Goal: Information Seeking & Learning: Compare options

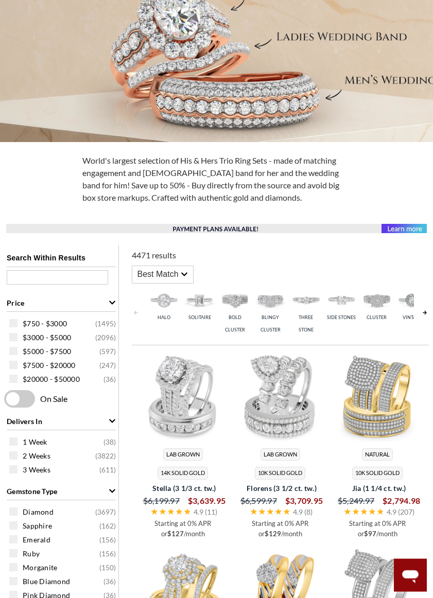
scroll to position [203, 0]
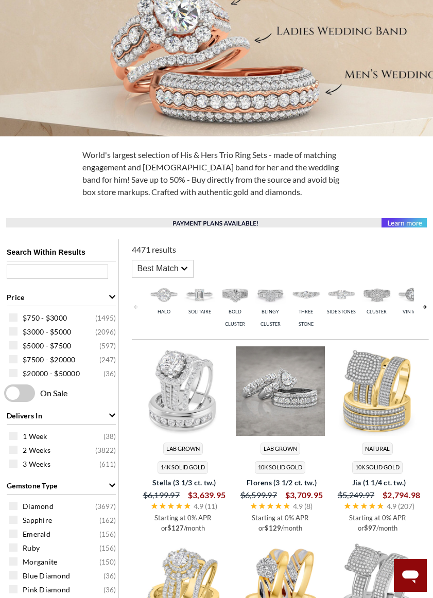
click at [266, 386] on img at bounding box center [280, 390] width 89 height 89
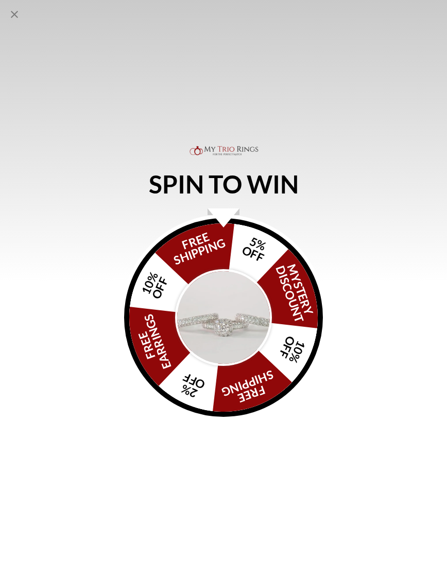
click at [14, 15] on icon "Close popup" at bounding box center [14, 14] width 7 height 7
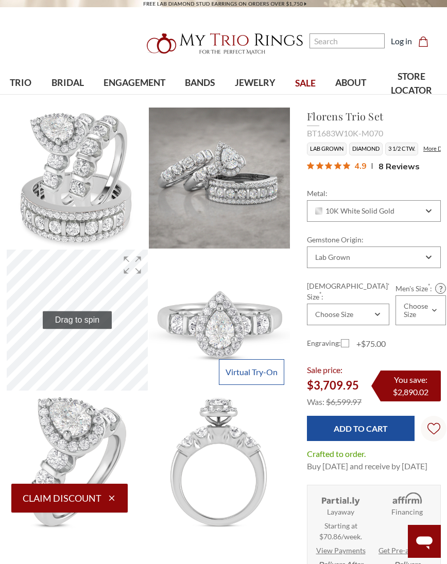
click at [73, 197] on img at bounding box center [77, 178] width 141 height 141
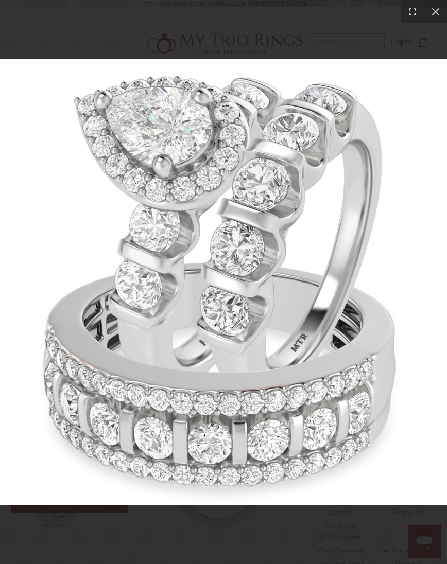
click at [435, 14] on icon at bounding box center [435, 12] width 10 height 10
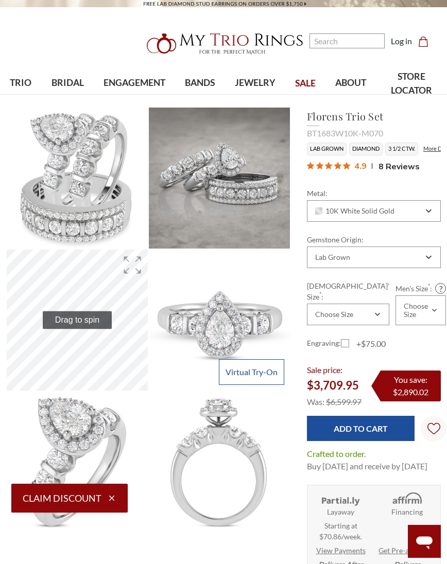
click at [227, 322] on img at bounding box center [219, 320] width 141 height 141
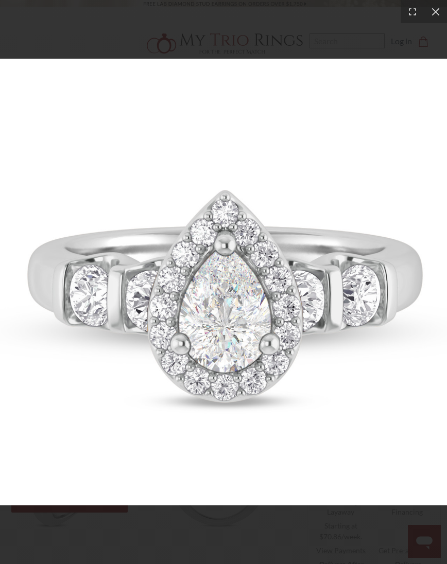
click at [433, 7] on icon at bounding box center [435, 12] width 10 height 10
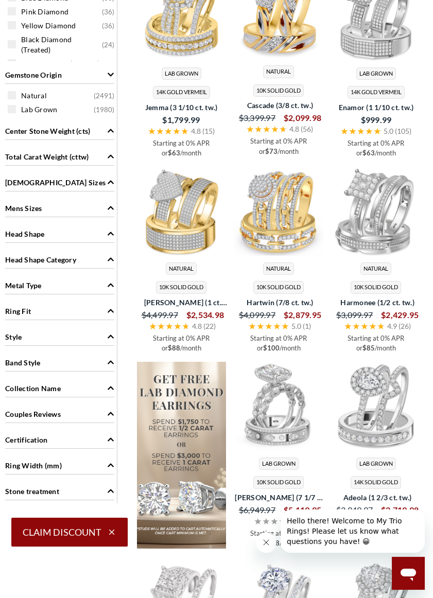
scroll to position [776, 2]
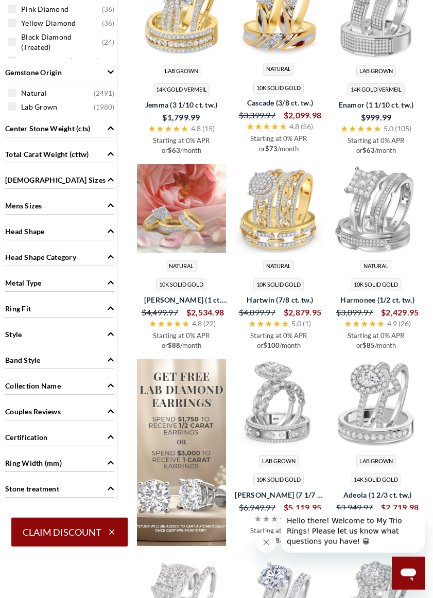
click at [174, 200] on img at bounding box center [181, 208] width 89 height 89
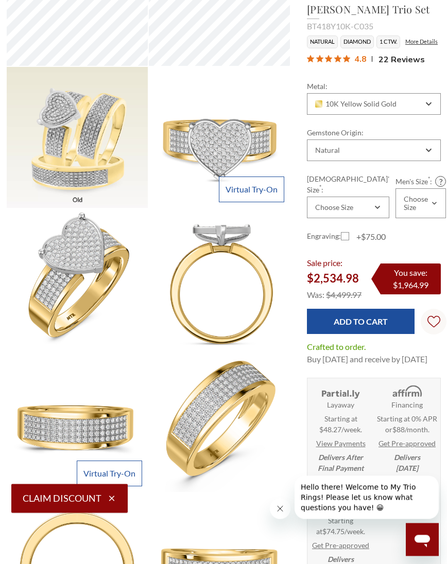
scroll to position [323, 0]
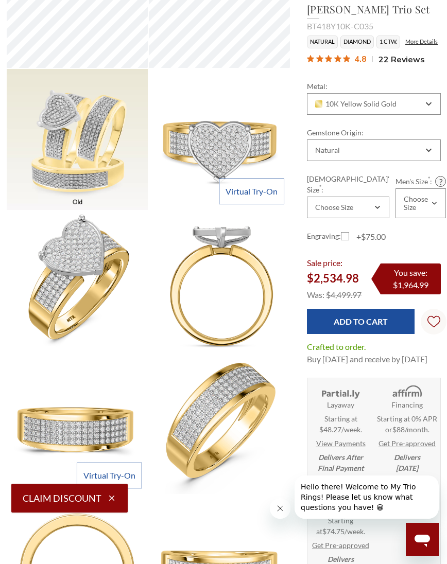
click at [64, 155] on video at bounding box center [77, 139] width 141 height 141
click at [85, 127] on video at bounding box center [77, 139] width 141 height 141
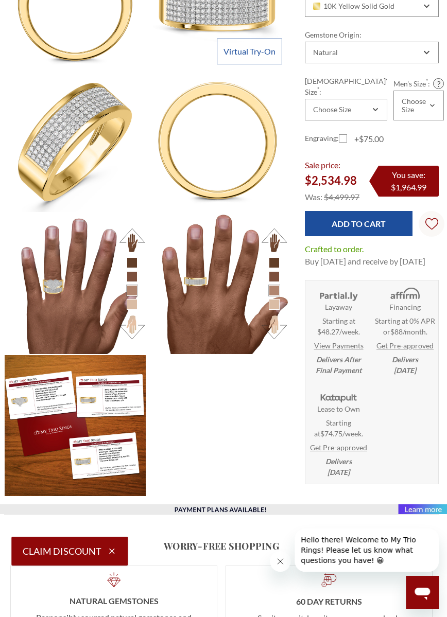
scroll to position [889, 3]
click at [60, 292] on img at bounding box center [75, 283] width 141 height 141
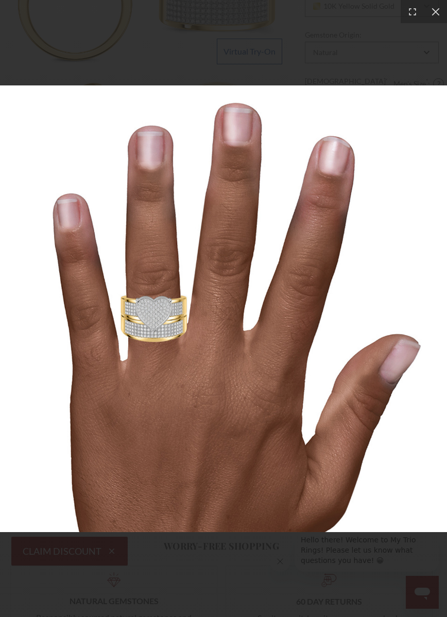
click at [219, 162] on img at bounding box center [223, 308] width 447 height 447
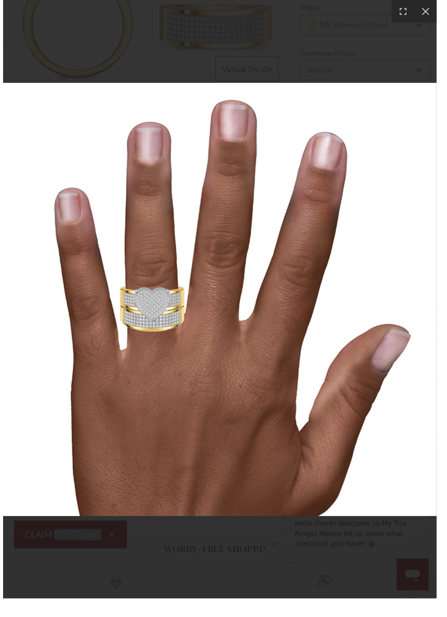
scroll to position [871, 0]
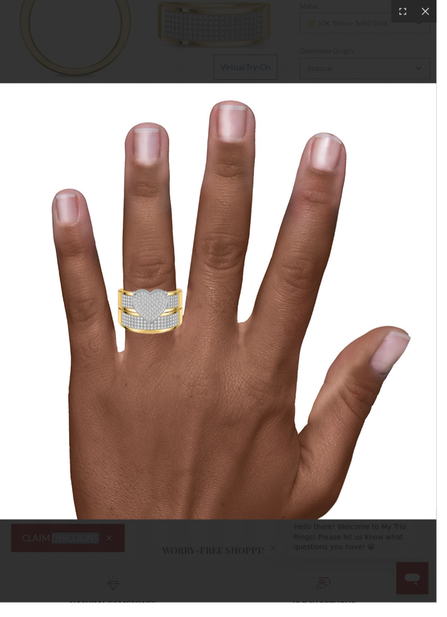
click at [435, 7] on icon at bounding box center [435, 12] width 10 height 10
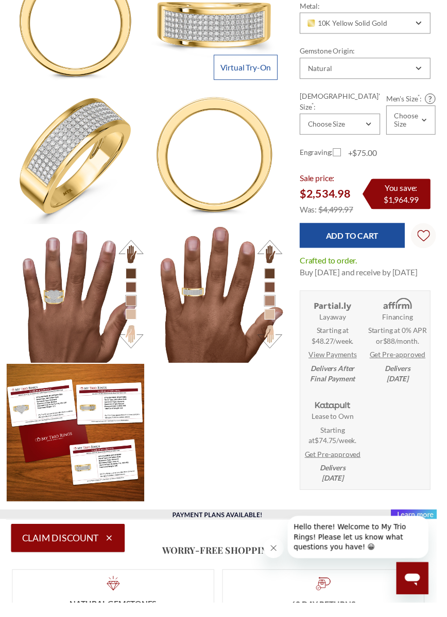
click at [210, 335] on img at bounding box center [219, 301] width 141 height 141
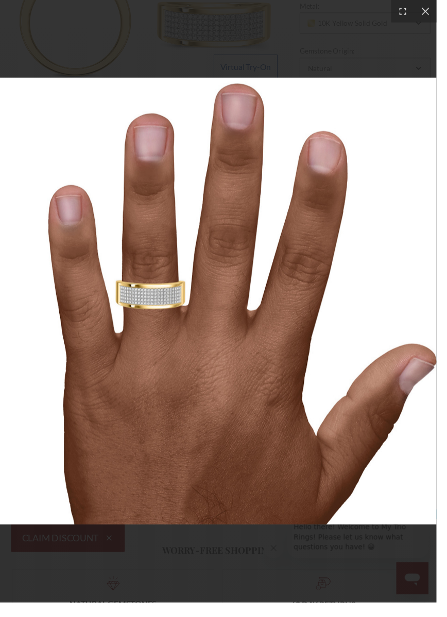
click at [435, 11] on icon at bounding box center [435, 12] width 10 height 10
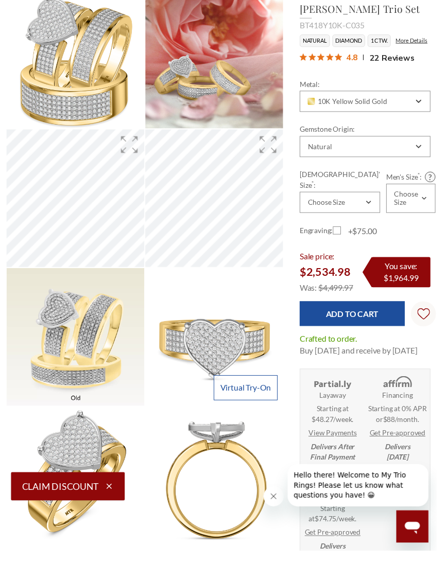
scroll to position [0, 0]
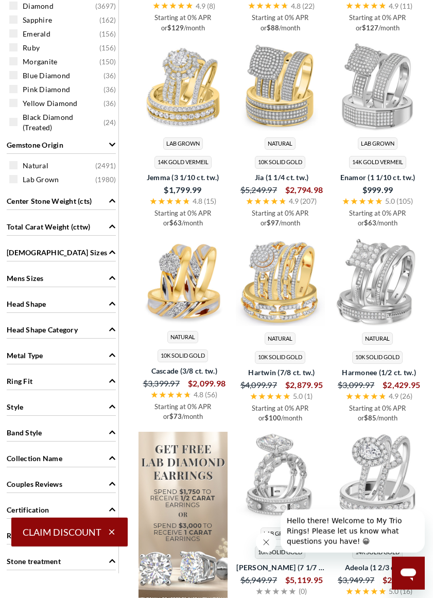
scroll to position [705, 0]
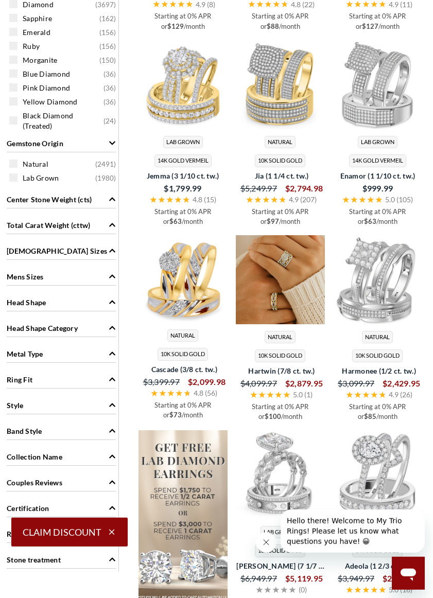
click at [272, 273] on img at bounding box center [280, 279] width 89 height 89
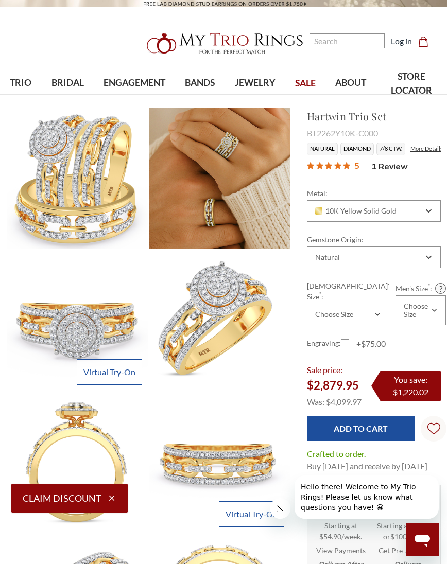
click at [198, 194] on img at bounding box center [219, 178] width 141 height 141
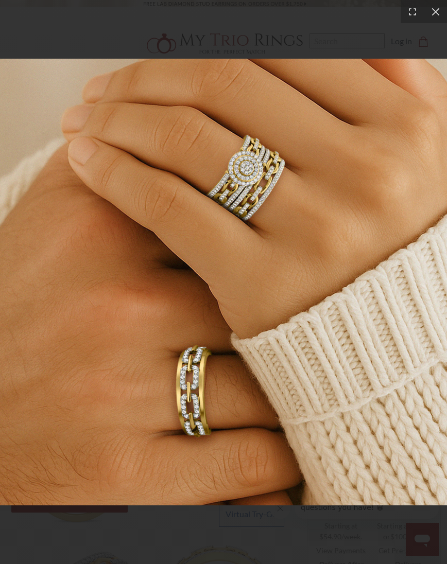
click at [435, 1] on div at bounding box center [435, 11] width 23 height 23
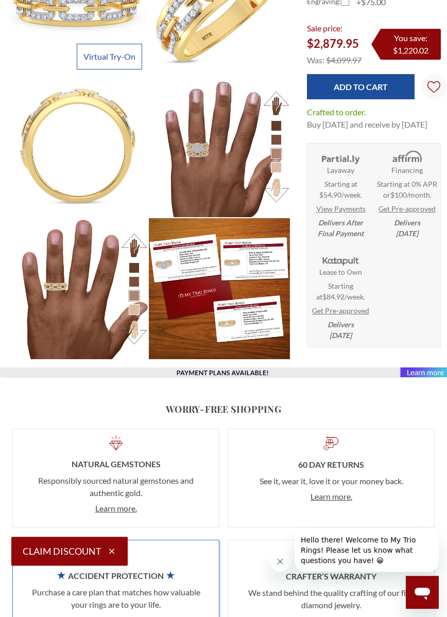
scroll to position [742, 0]
click at [211, 150] on img at bounding box center [219, 146] width 141 height 141
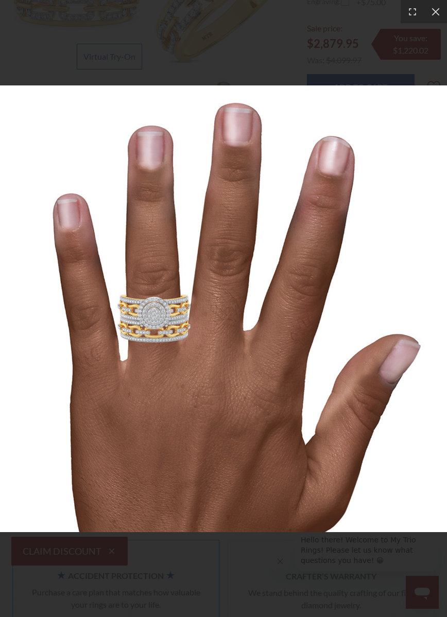
click at [223, 159] on img at bounding box center [223, 308] width 447 height 447
click at [434, 8] on icon at bounding box center [435, 12] width 10 height 10
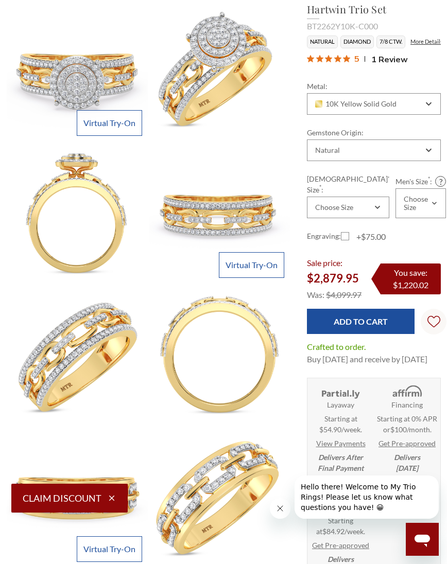
scroll to position [248, 0]
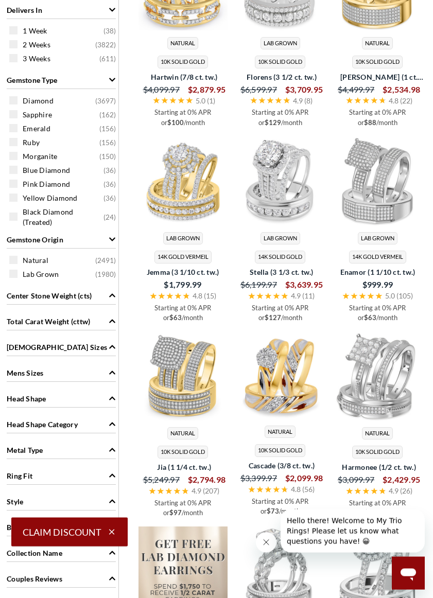
scroll to position [612, 0]
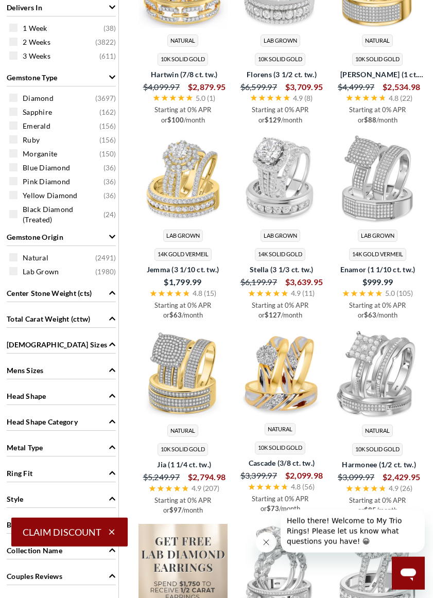
click at [14, 109] on span at bounding box center [13, 112] width 8 height 8
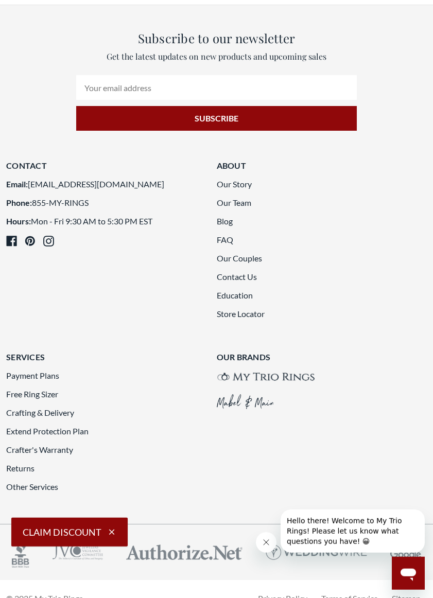
scroll to position [2129, 0]
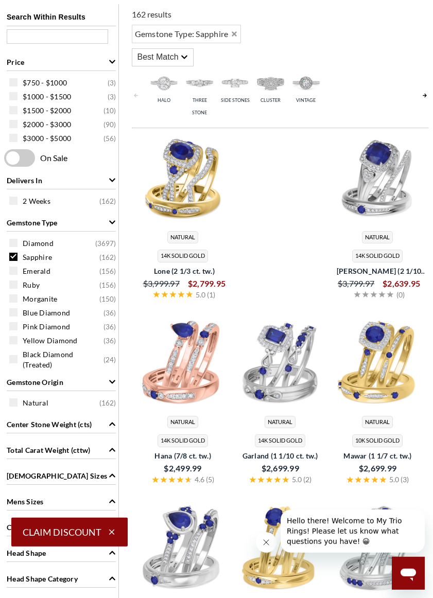
scroll to position [430, 0]
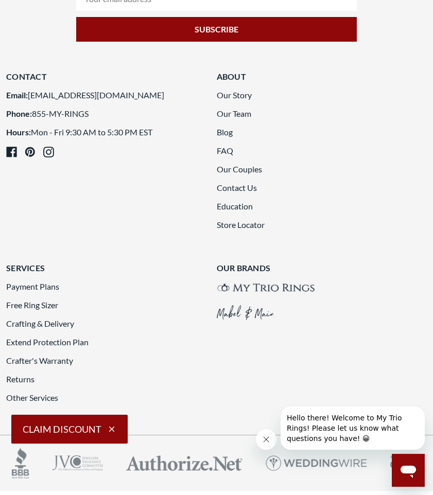
scroll to position [2216, 0]
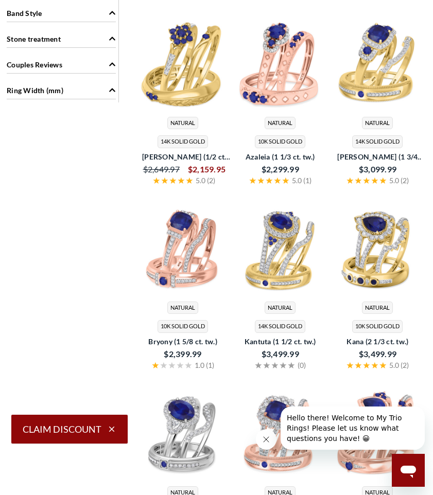
scroll to position [430, 0]
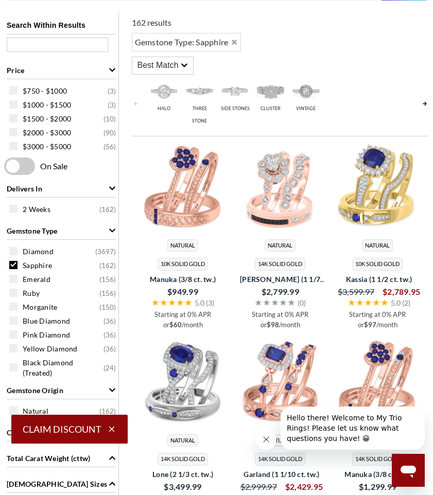
click at [273, 433] on button "Close message from company" at bounding box center [266, 439] width 21 height 21
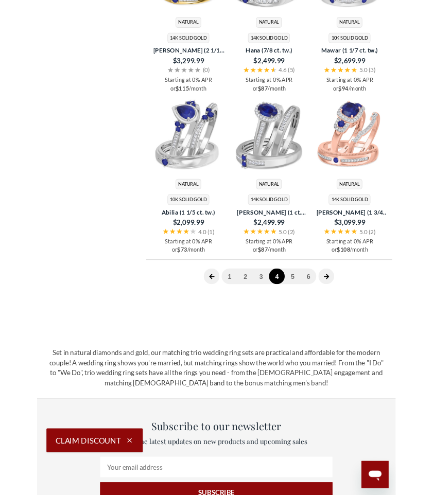
scroll to position [2165, 0]
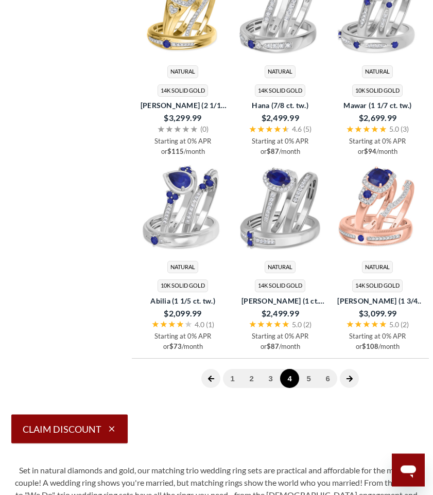
click at [313, 370] on link "5" at bounding box center [308, 379] width 19 height 19
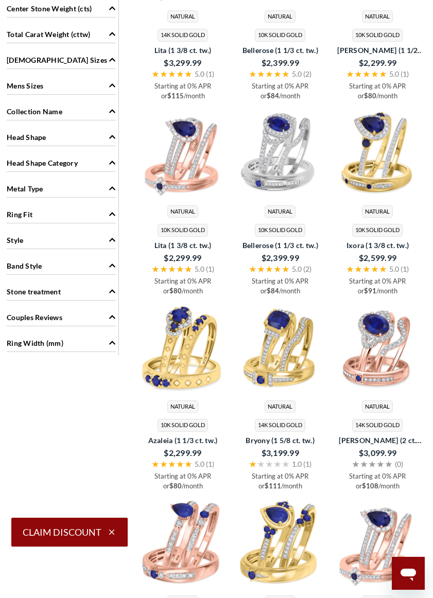
scroll to position [856, 0]
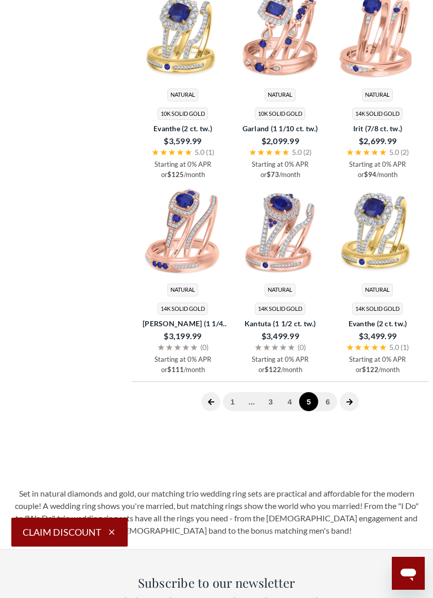
click at [332, 411] on link "6" at bounding box center [327, 401] width 19 height 19
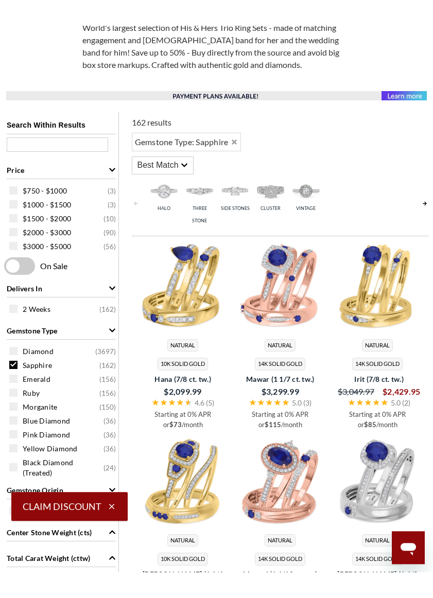
scroll to position [359, 0]
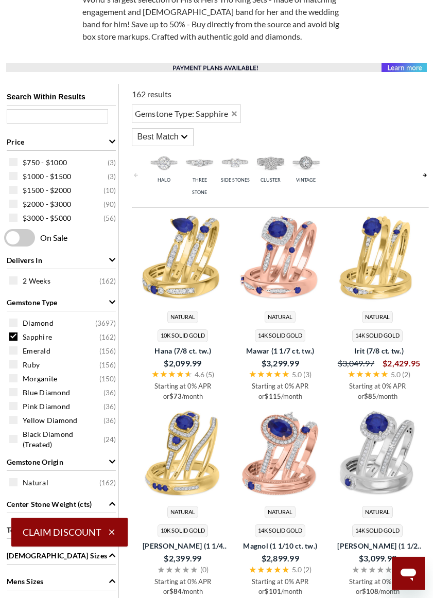
click at [15, 328] on div "Diamond ( 3697 )" at bounding box center [63, 322] width 109 height 11
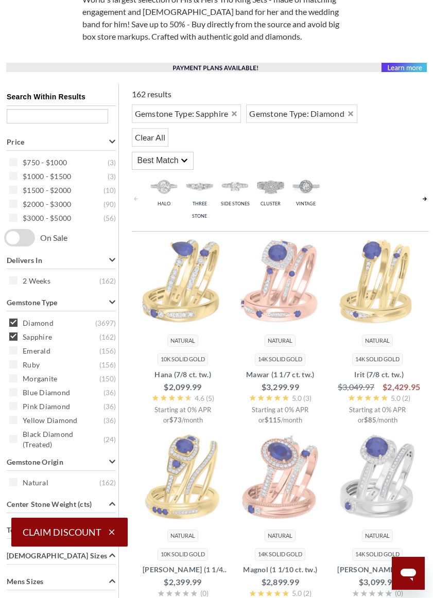
click at [16, 317] on div "Search Within Results Price $750 - $1000 ( 3 ) $1000 - $1500 ( 3 ) $1500 - $200…" at bounding box center [61, 467] width 115 height 767
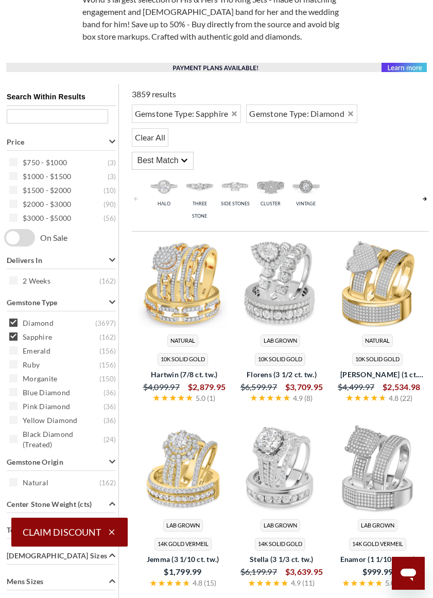
click at [20, 333] on div "Search Within Results Price $750 - $1000 ( 3 ) $1000 - $1500 ( 3 ) $1500 - $200…" at bounding box center [61, 467] width 115 height 767
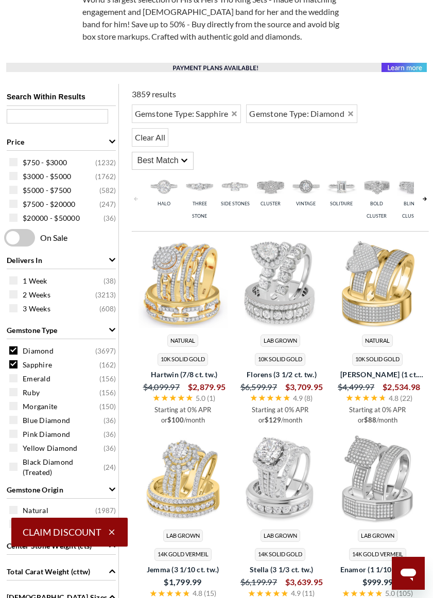
click at [13, 356] on div "Diamond ( 3697 )" at bounding box center [63, 350] width 109 height 11
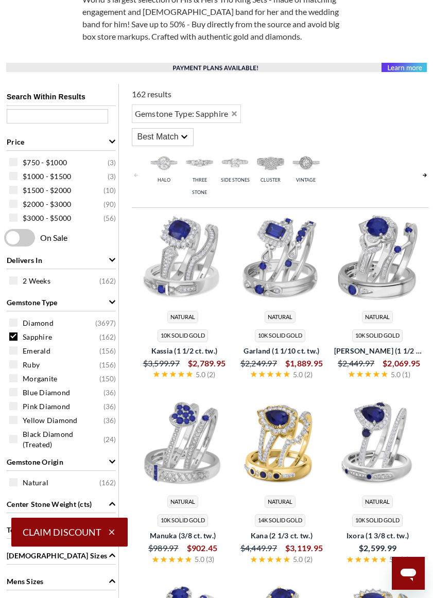
click at [19, 334] on div "Sapphire ( 162 )" at bounding box center [63, 336] width 109 height 11
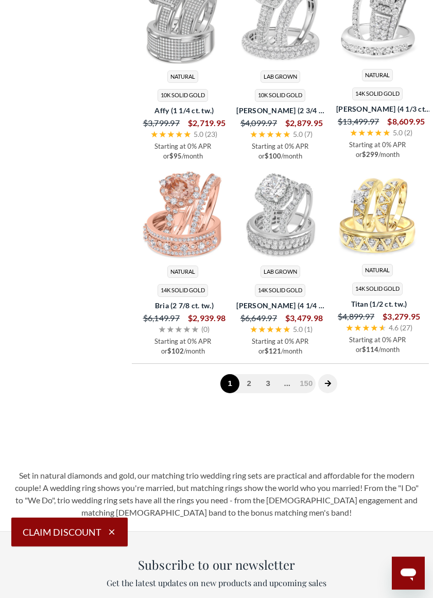
scroll to position [2139, 0]
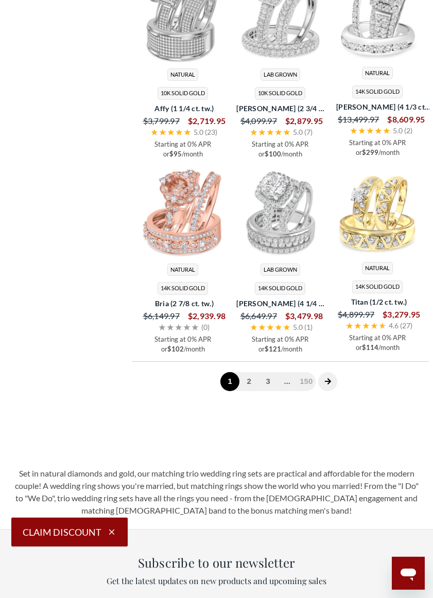
click at [248, 372] on link "2" at bounding box center [248, 381] width 19 height 19
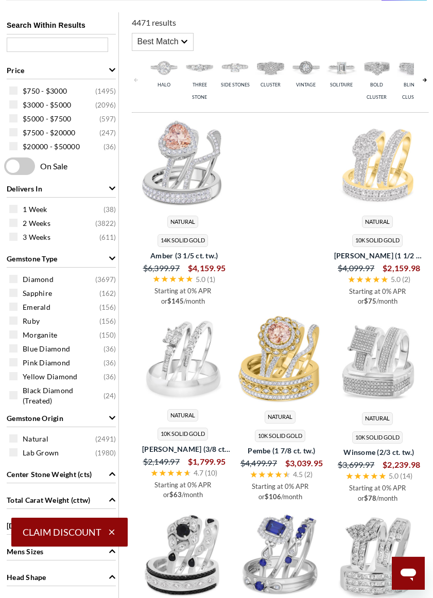
scroll to position [430, 0]
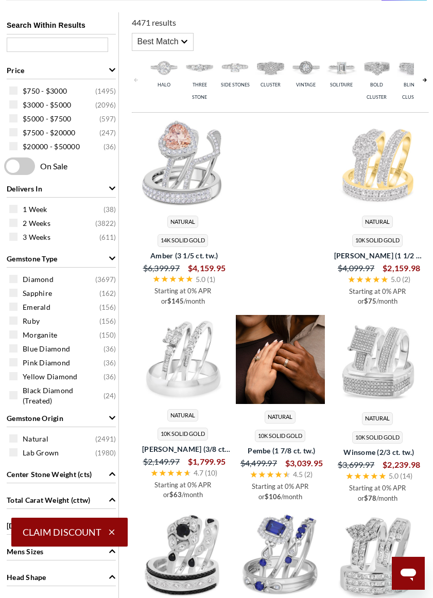
click at [275, 368] on img at bounding box center [280, 359] width 89 height 89
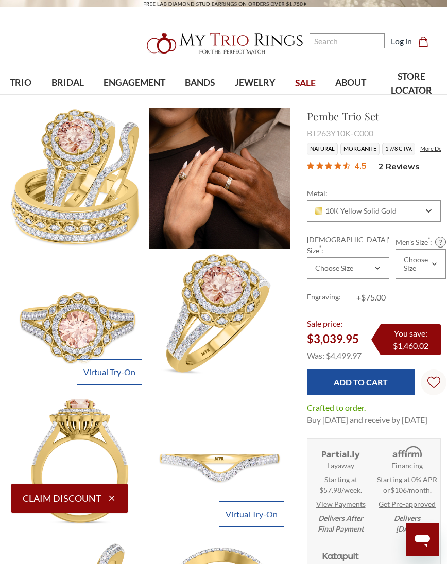
click at [216, 200] on img at bounding box center [219, 178] width 141 height 141
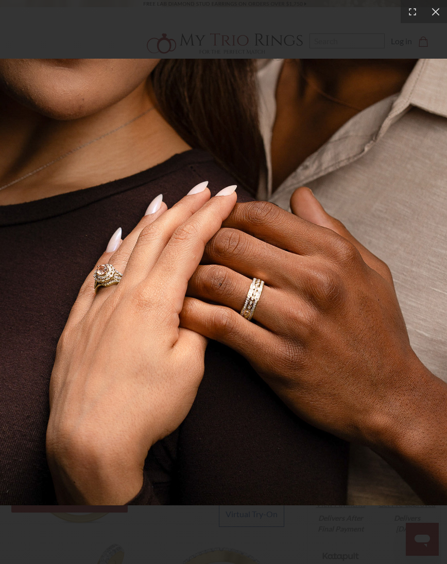
click at [435, 11] on div at bounding box center [435, 11] width 23 height 23
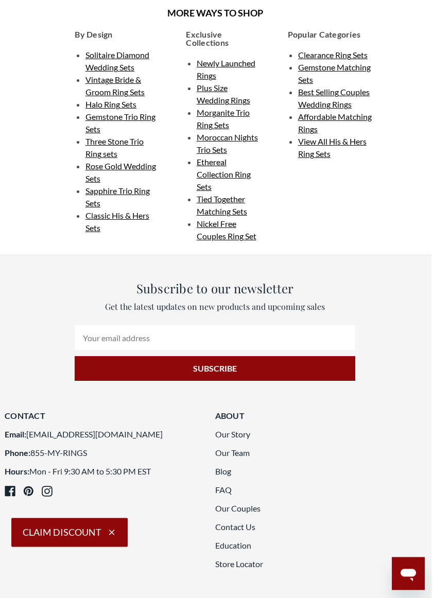
scroll to position [2041, 2]
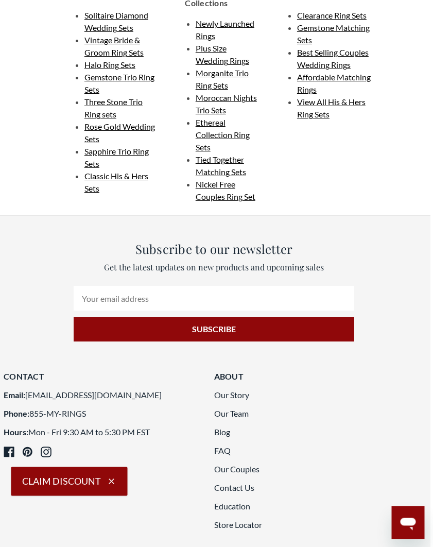
scroll to position [2077, 10]
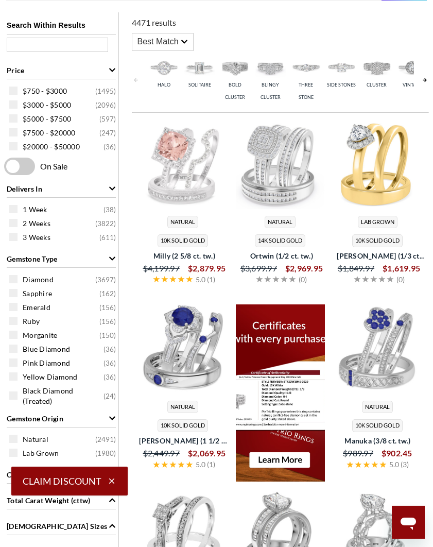
scroll to position [431, 0]
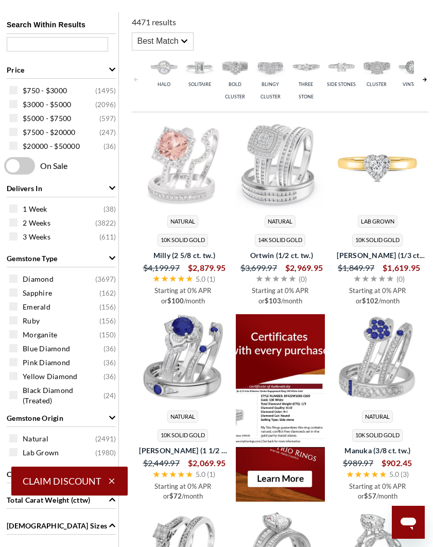
click at [375, 166] on img at bounding box center [377, 163] width 89 height 89
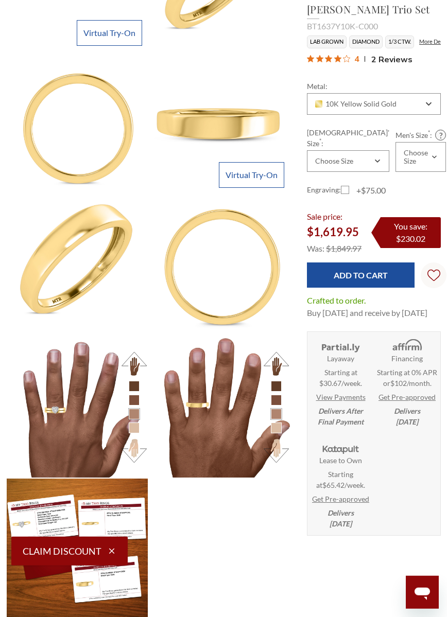
scroll to position [485, 0]
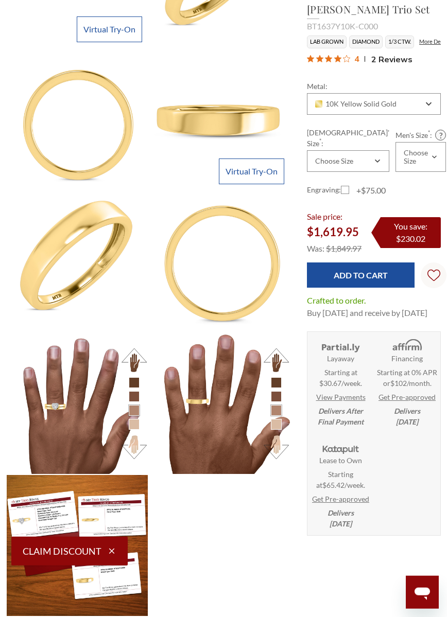
click at [58, 439] on img at bounding box center [77, 403] width 141 height 141
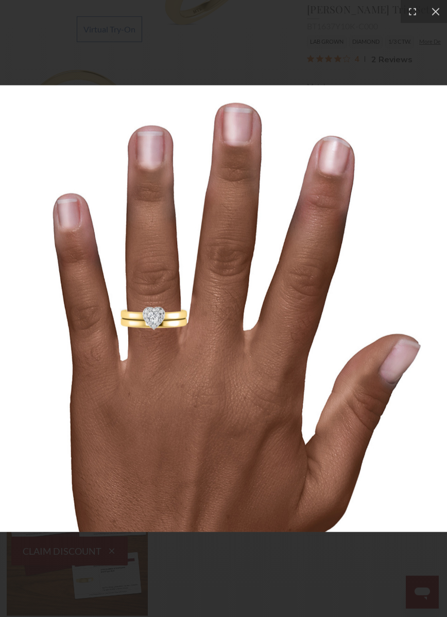
click at [435, 11] on icon at bounding box center [435, 12] width 10 height 10
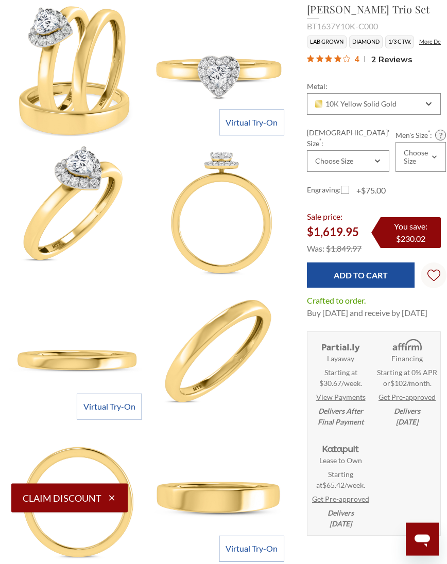
scroll to position [93, 0]
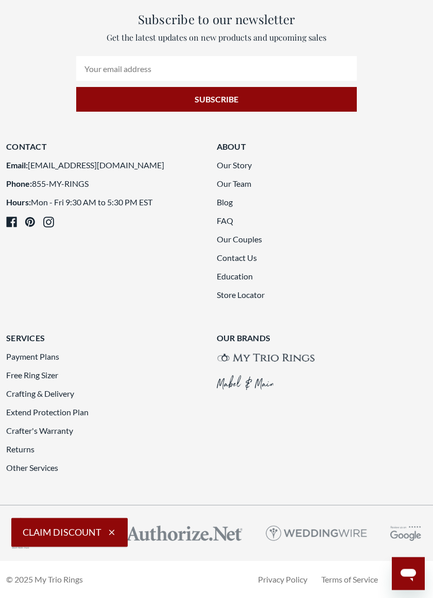
scroll to position [2156, 0]
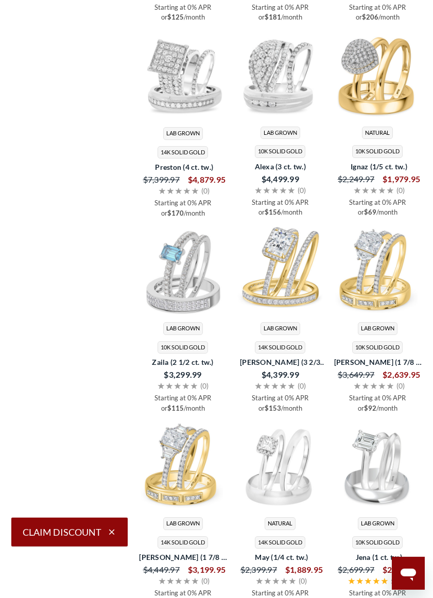
scroll to position [1337, 0]
click at [379, 119] on img at bounding box center [377, 74] width 89 height 89
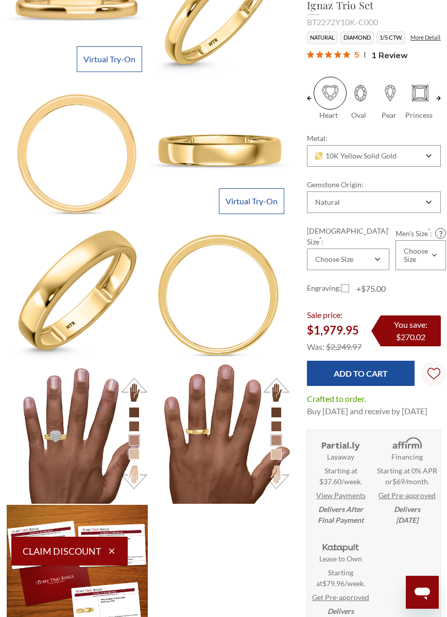
scroll to position [489, 0]
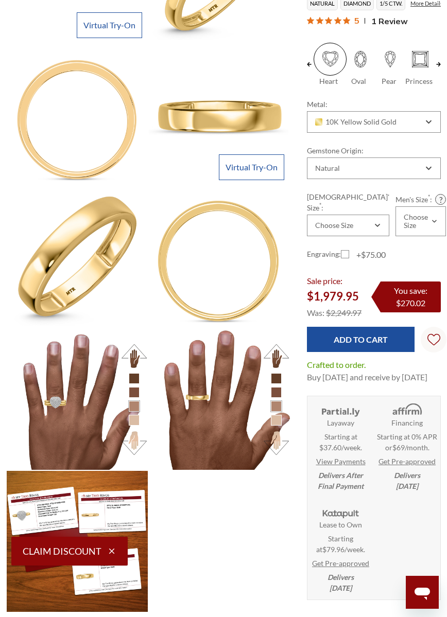
click at [59, 426] on img at bounding box center [77, 399] width 141 height 141
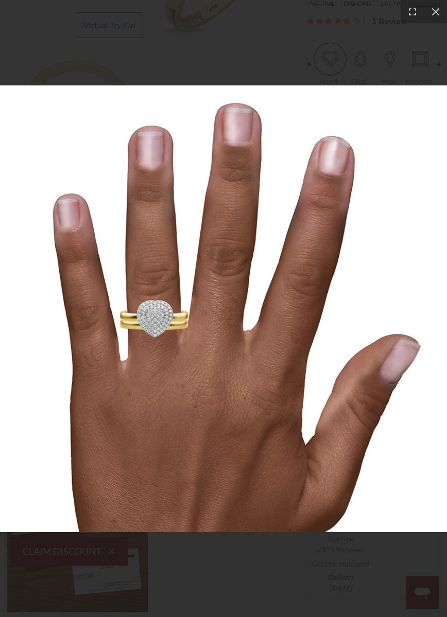
click at [248, 182] on img at bounding box center [223, 308] width 447 height 447
click at [435, 6] on div at bounding box center [435, 11] width 23 height 23
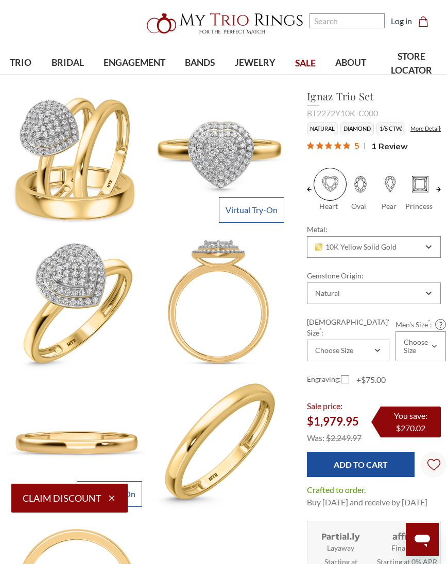
scroll to position [0, 0]
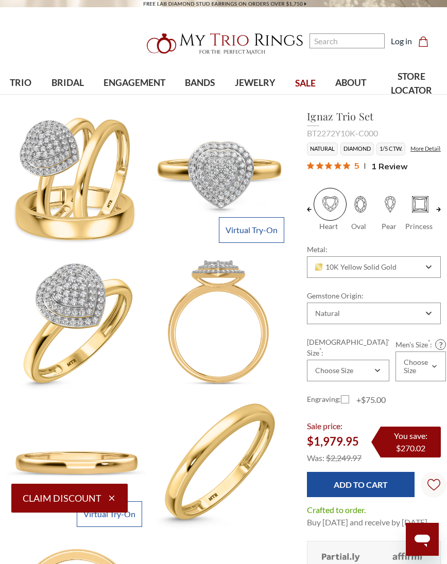
click at [64, 177] on img at bounding box center [77, 178] width 141 height 141
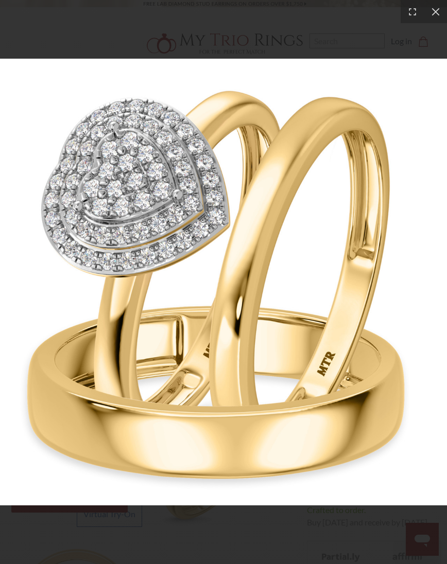
click at [435, 10] on div at bounding box center [435, 11] width 23 height 23
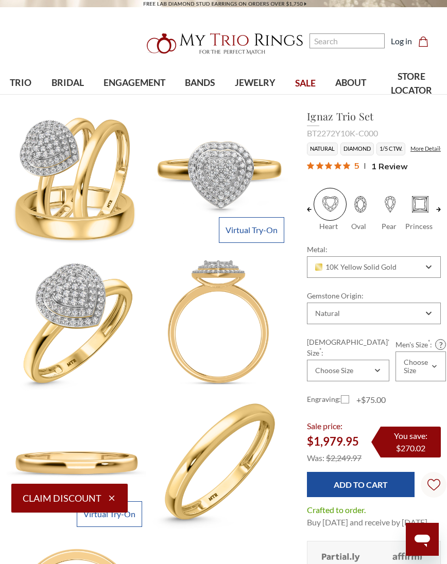
click at [240, 161] on img at bounding box center [219, 178] width 141 height 141
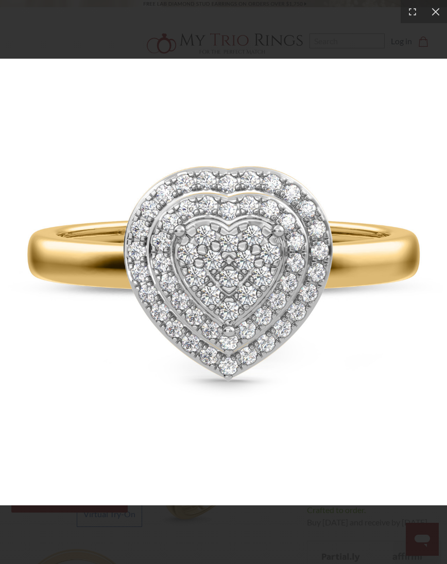
click at [435, 10] on icon at bounding box center [435, 12] width 10 height 10
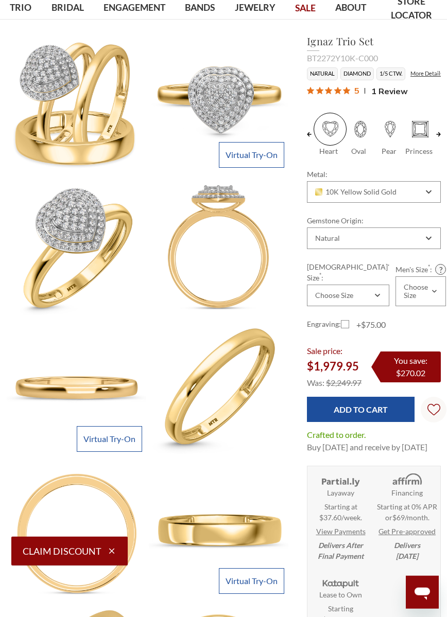
scroll to position [82, 0]
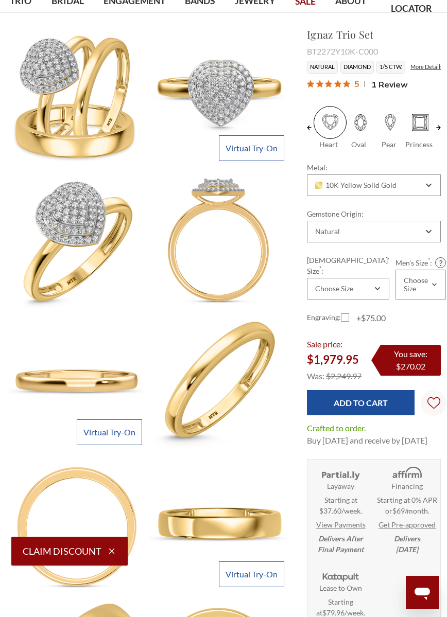
click at [268, 133] on img at bounding box center [219, 96] width 141 height 141
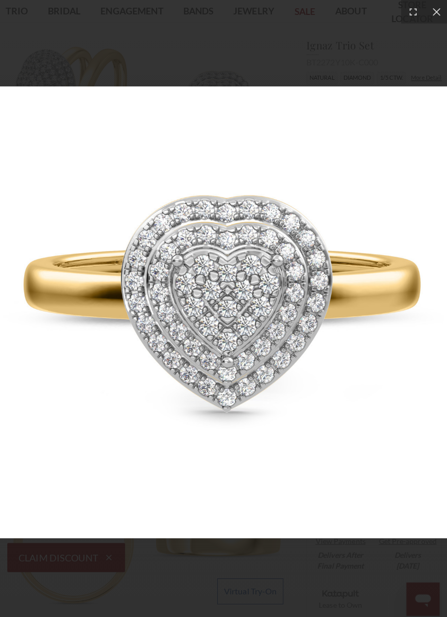
scroll to position [70, 1]
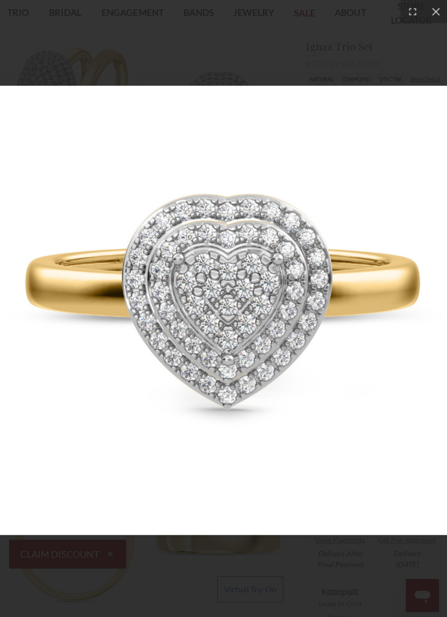
click at [435, 22] on div at bounding box center [435, 11] width 23 height 23
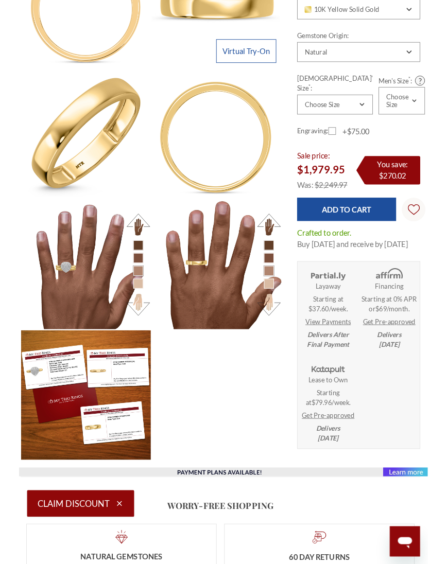
scroll to position [572, 11]
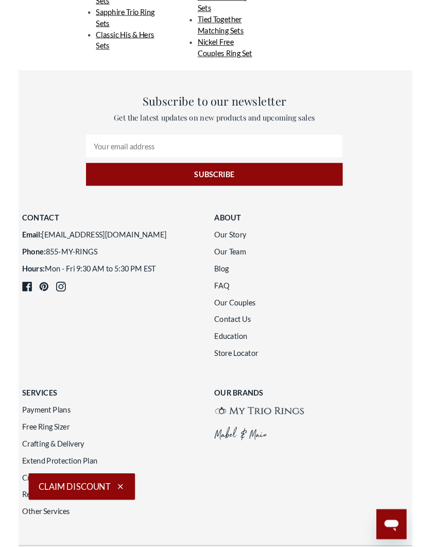
scroll to position [2191, 5]
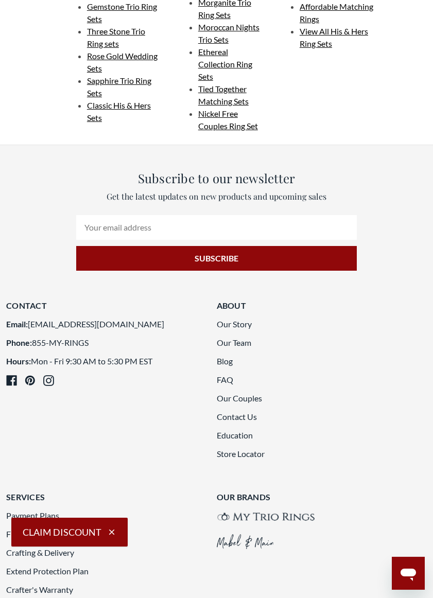
scroll to position [2153, 0]
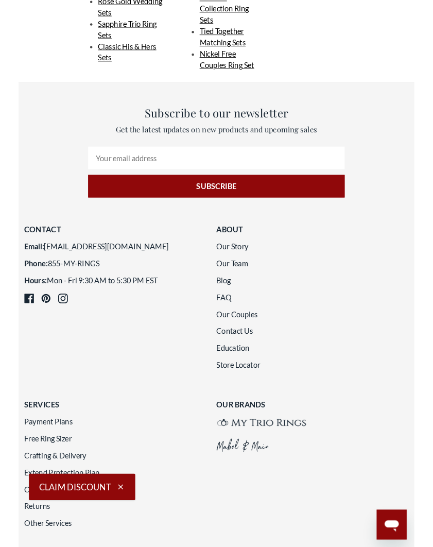
scroll to position [2180, 0]
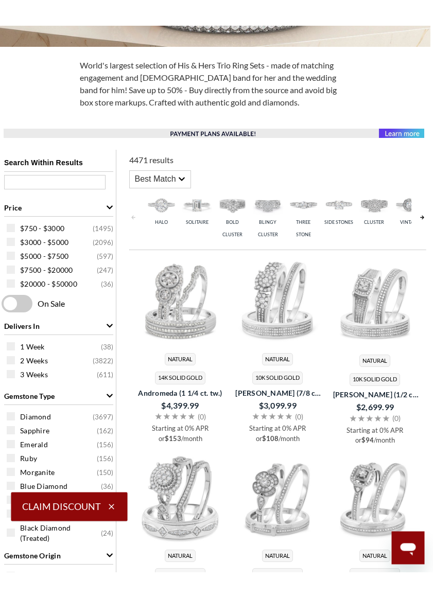
scroll to position [327, 0]
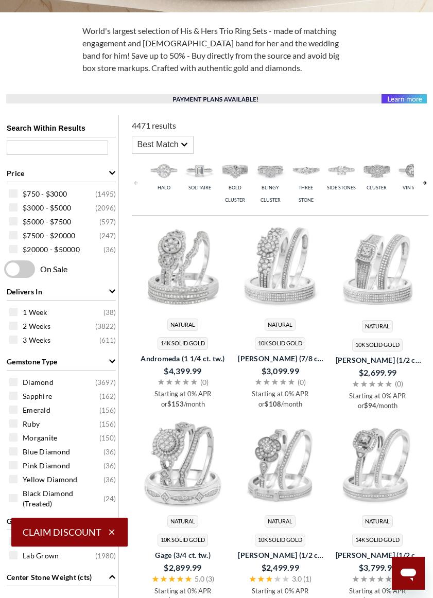
click at [12, 246] on span at bounding box center [13, 249] width 8 height 8
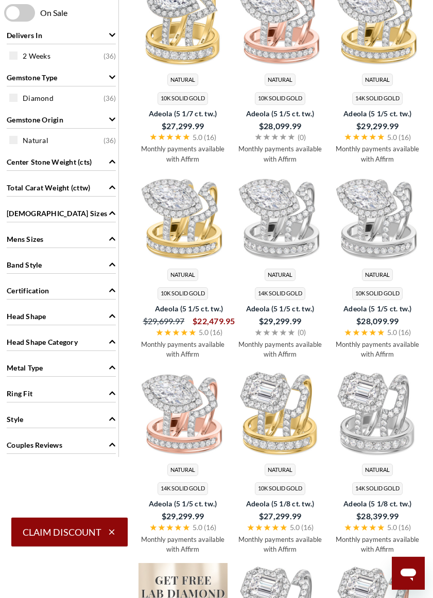
scroll to position [585, 0]
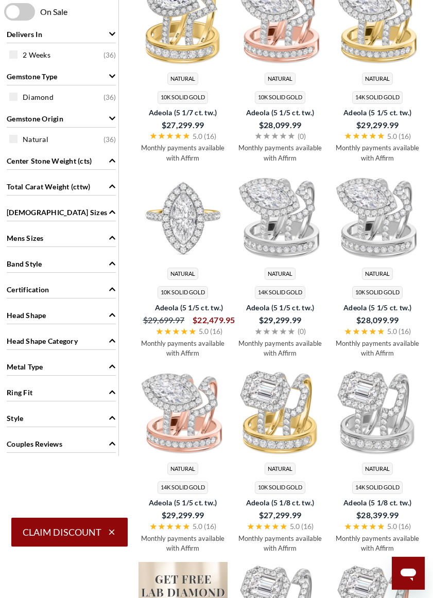
click at [171, 215] on img at bounding box center [182, 215] width 89 height 89
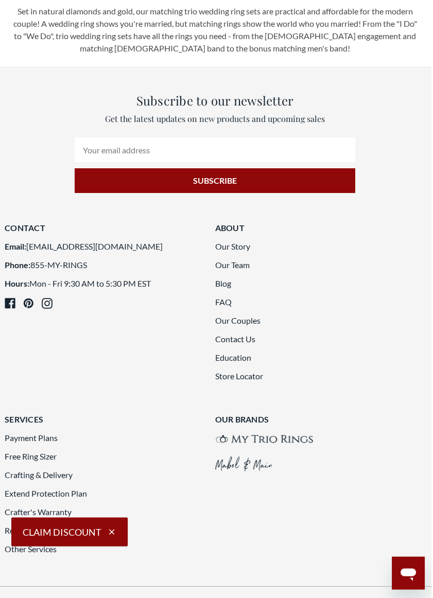
scroll to position [2058, 2]
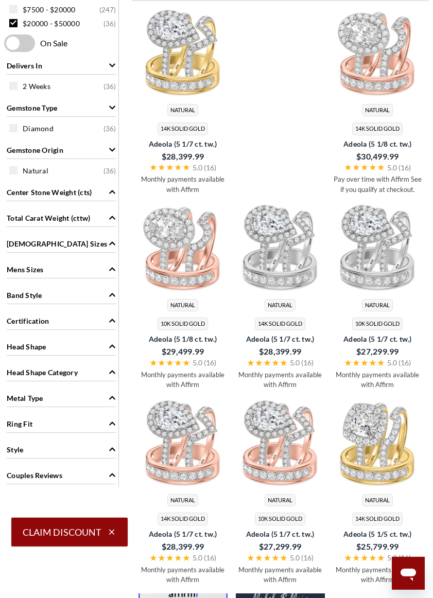
scroll to position [554, 0]
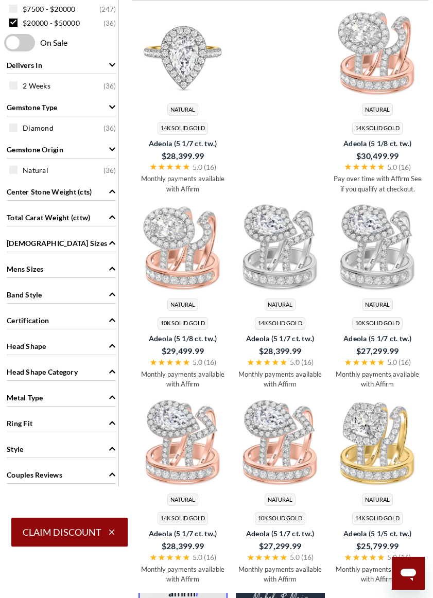
click at [180, 54] on img at bounding box center [182, 51] width 89 height 89
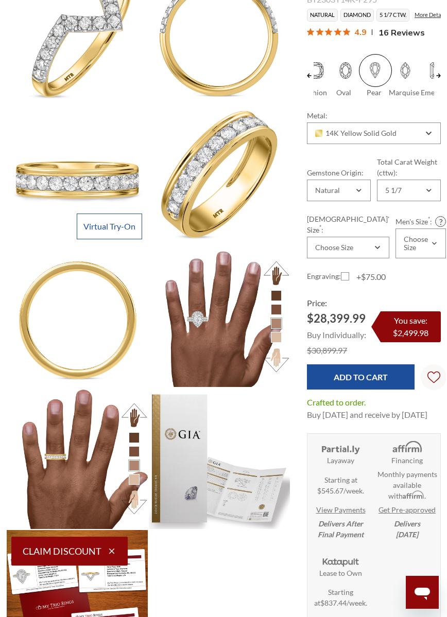
scroll to position [572, 0]
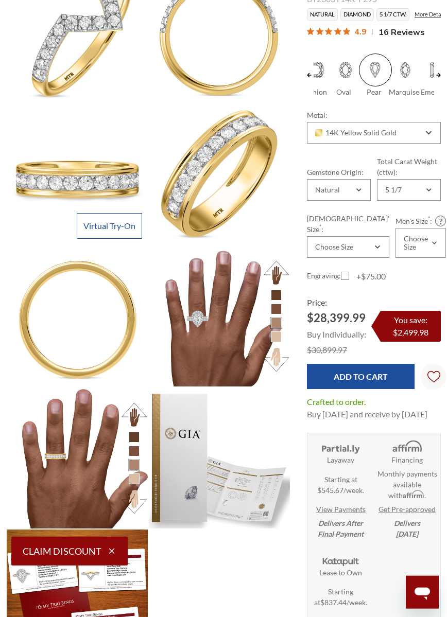
click at [212, 320] on img at bounding box center [219, 316] width 141 height 141
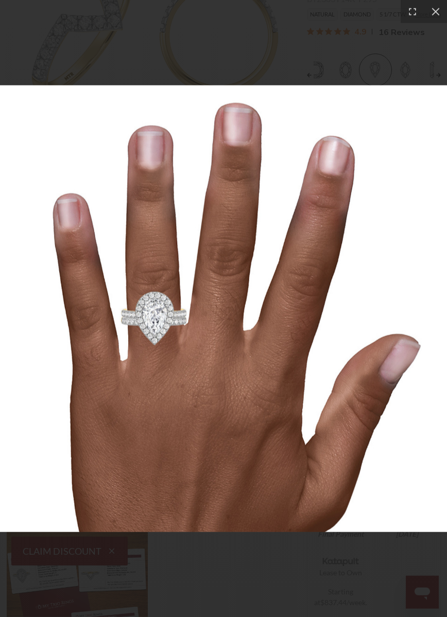
click at [435, 7] on div at bounding box center [435, 11] width 23 height 23
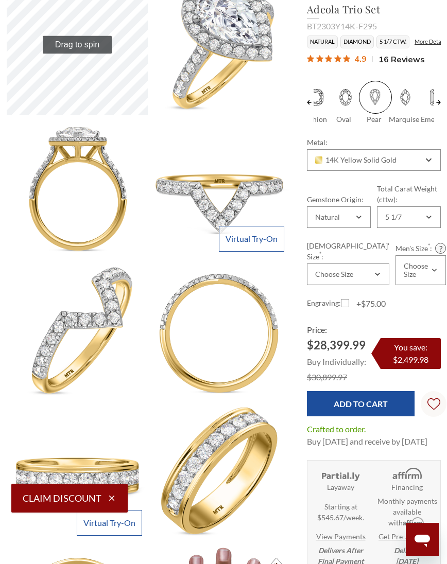
scroll to position [266, 0]
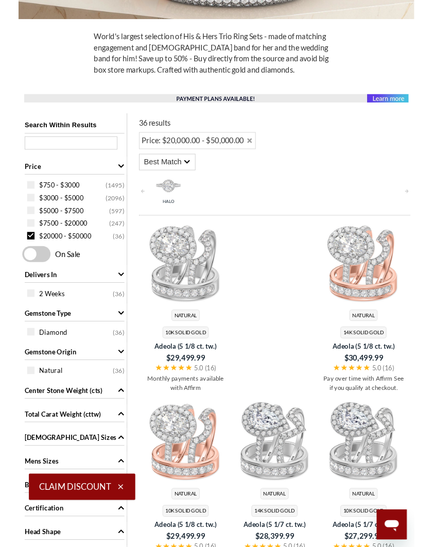
scroll to position [318, 0]
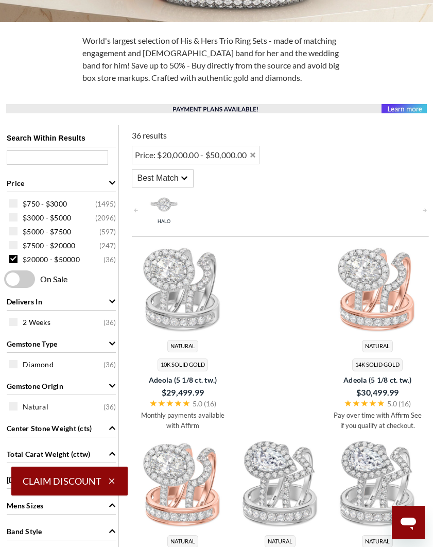
click at [12, 249] on span at bounding box center [13, 245] width 8 height 8
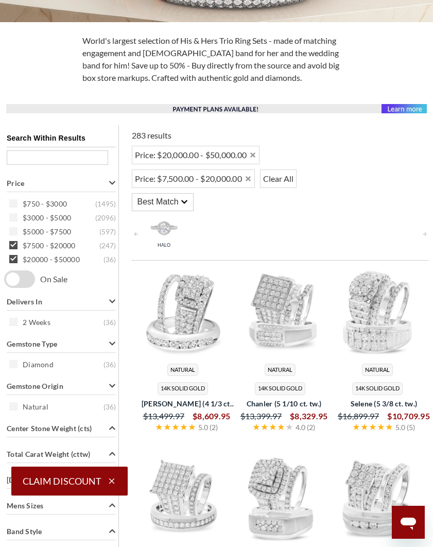
click at [12, 241] on div "Search Within Results Price $750 - $3000 ( 1495 ) $3000 - $5000 ( 2096 ) $5000 …" at bounding box center [61, 424] width 115 height 598
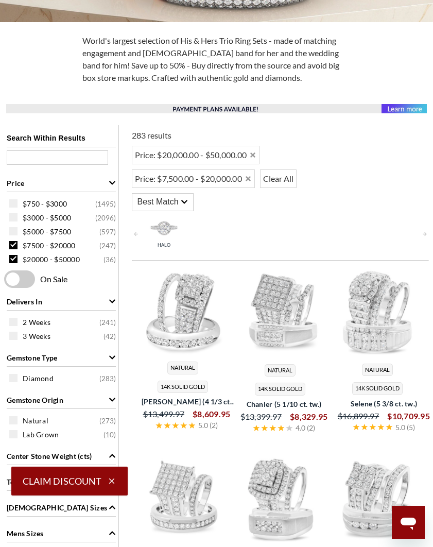
click at [15, 258] on span at bounding box center [13, 259] width 8 height 8
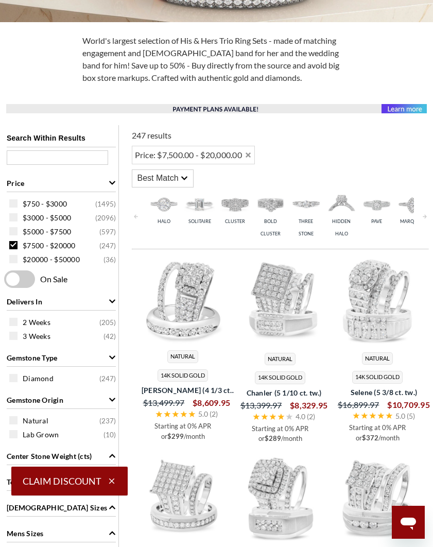
click at [14, 242] on span at bounding box center [13, 245] width 8 height 8
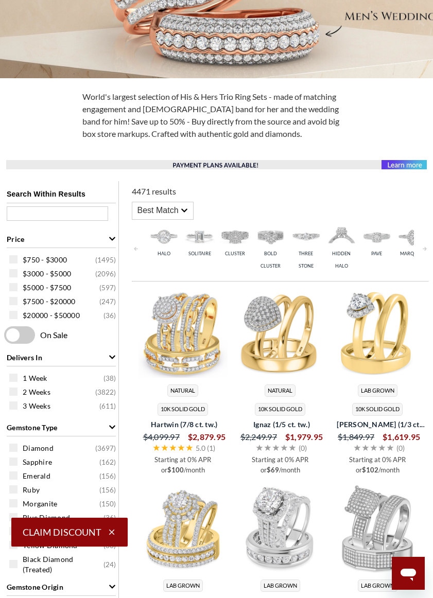
scroll to position [263, 0]
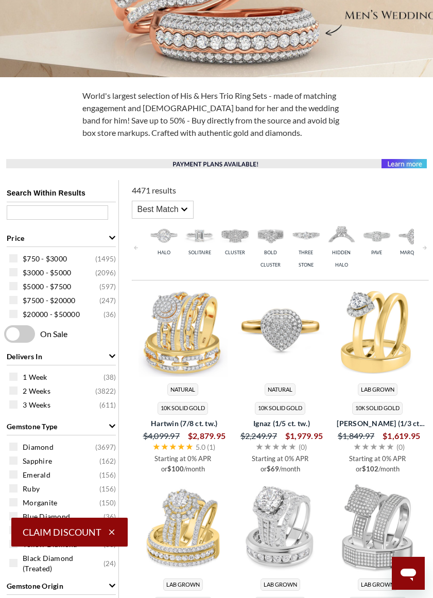
click at [273, 341] on img at bounding box center [280, 331] width 89 height 89
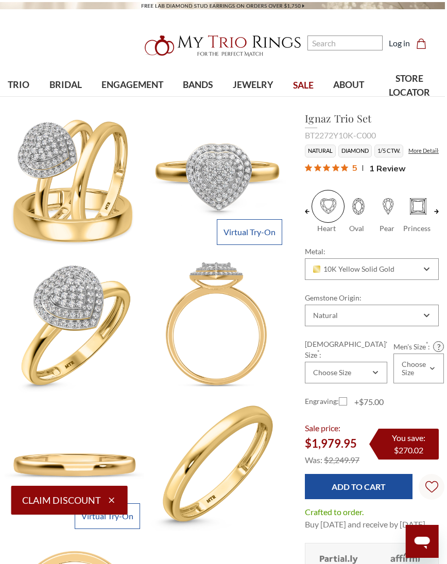
scroll to position [0, 11]
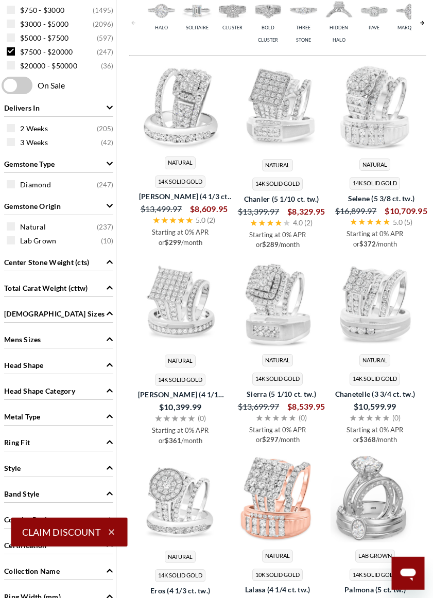
scroll to position [513, 11]
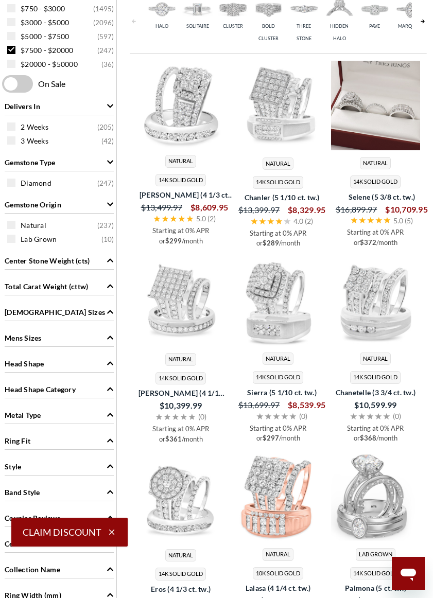
click at [363, 107] on img at bounding box center [375, 105] width 89 height 89
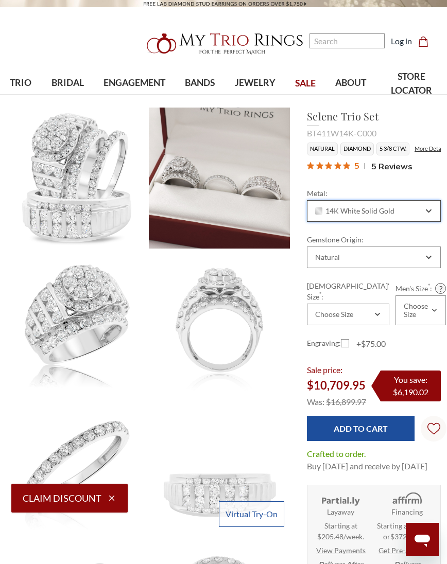
click at [419, 204] on div "14K White Solid Gold" at bounding box center [374, 211] width 134 height 22
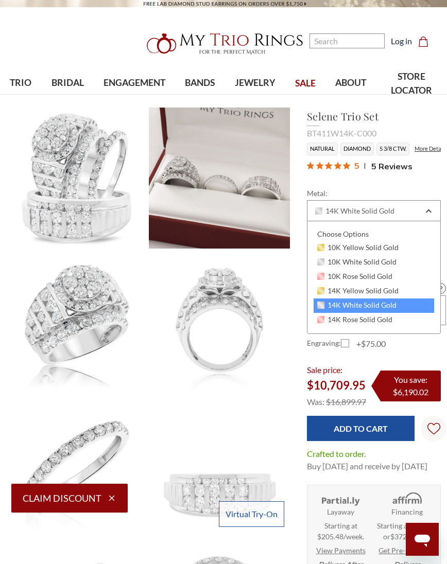
click at [343, 281] on div "10K Rose Solid Gold" at bounding box center [373, 277] width 120 height 14
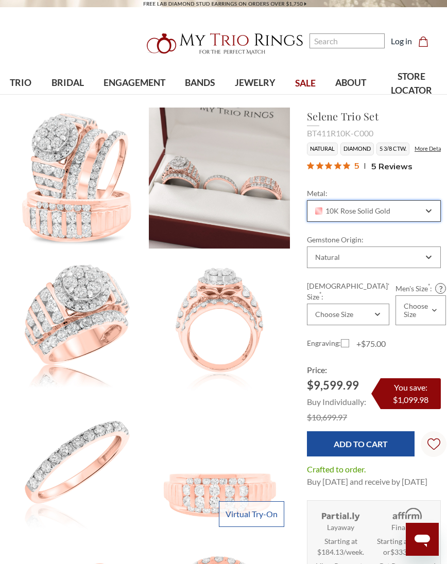
click at [426, 207] on div "10K Rose Solid Gold" at bounding box center [374, 211] width 134 height 22
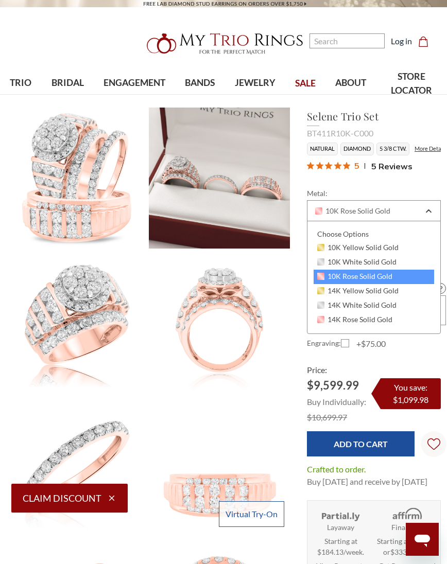
click at [348, 285] on div "14K Yellow Solid Gold" at bounding box center [373, 291] width 120 height 14
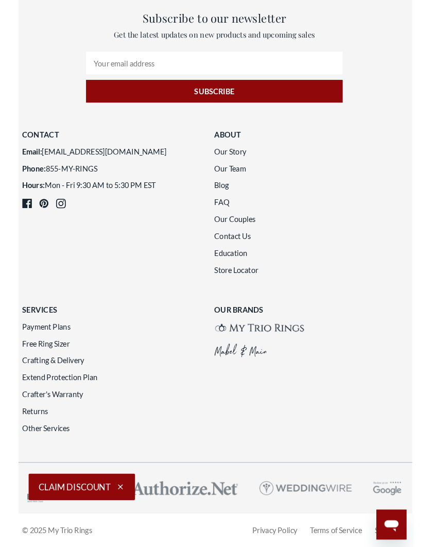
scroll to position [2199, 10]
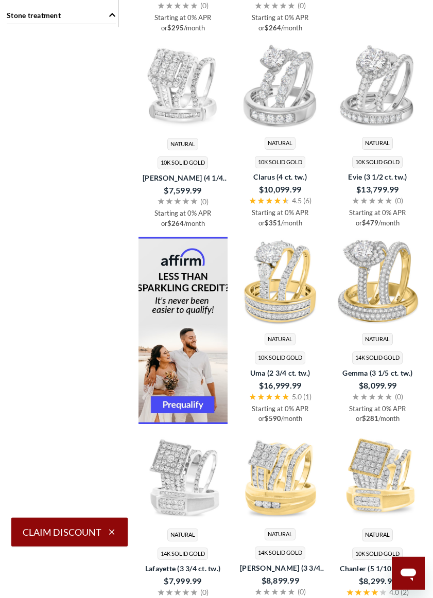
scroll to position [1120, 0]
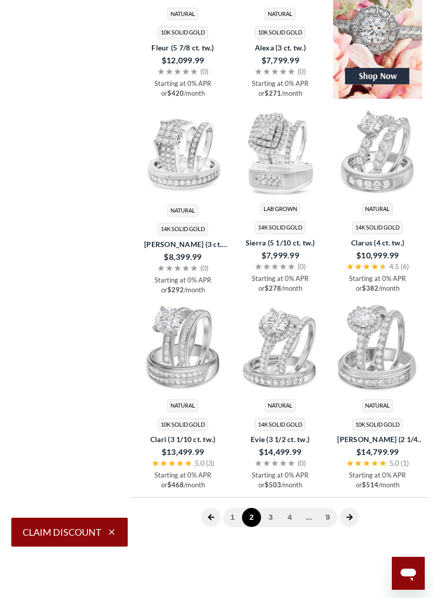
click at [276, 508] on link "3" at bounding box center [270, 517] width 19 height 19
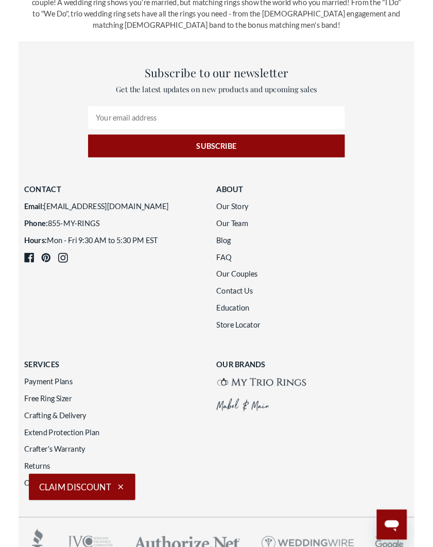
scroll to position [2080, 0]
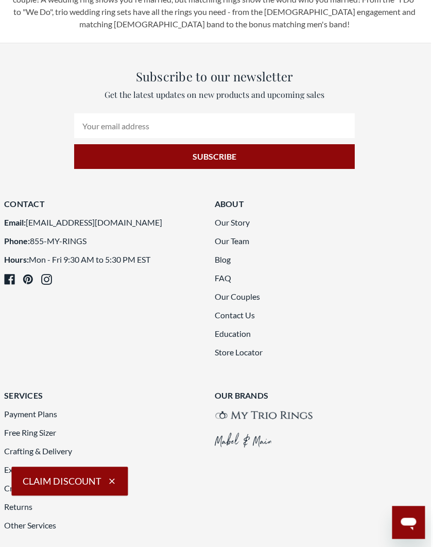
scroll to position [2089, 9]
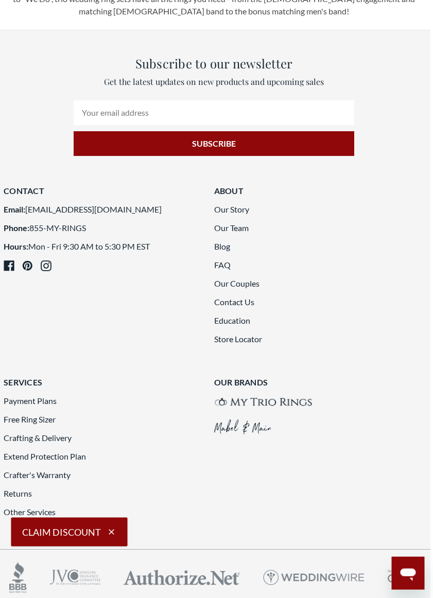
scroll to position [2105, 11]
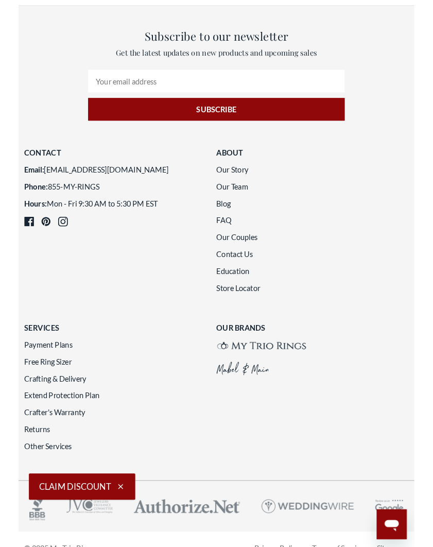
scroll to position [2113, 0]
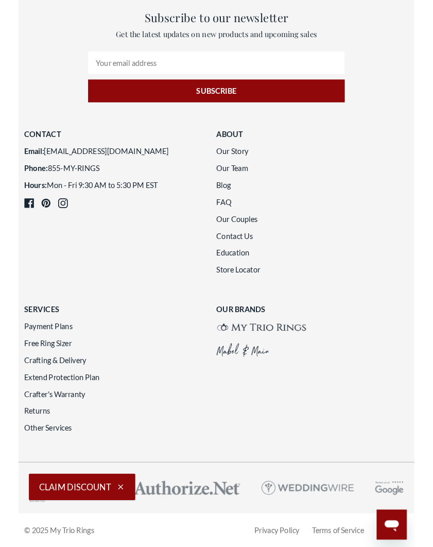
scroll to position [2224, 0]
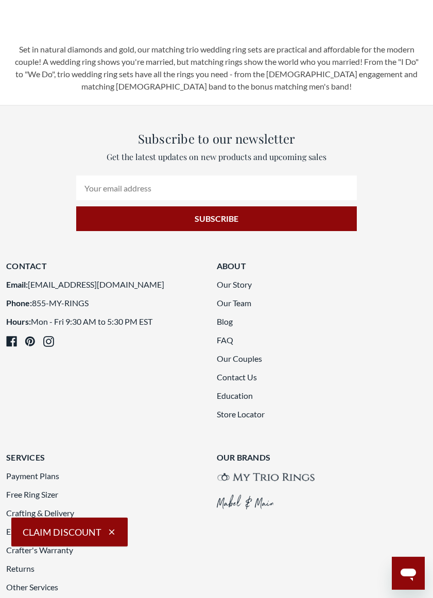
scroll to position [2029, 0]
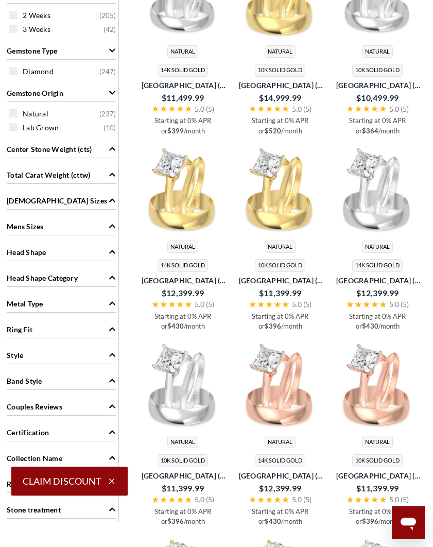
scroll to position [624, 0]
